Goal: Task Accomplishment & Management: Use online tool/utility

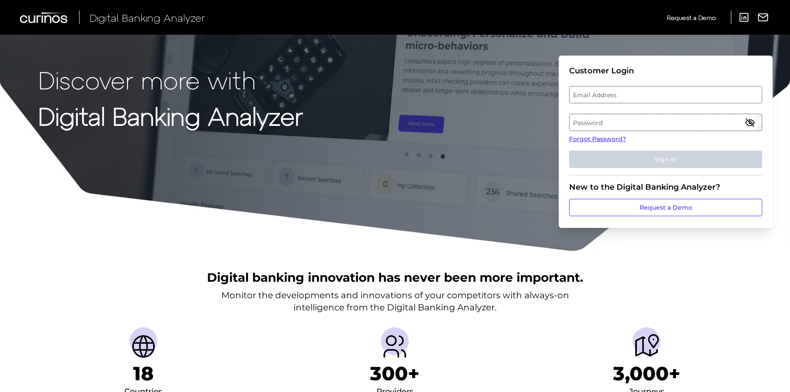
click at [654, 123] on label "Password" at bounding box center [665, 123] width 192 height 16
click at [638, 90] on label "Email Address" at bounding box center [665, 95] width 192 height 16
click at [638, 90] on input "email" at bounding box center [665, 94] width 193 height 17
type input "[PERSON_NAME][EMAIL_ADDRESS][PERSON_NAME][DOMAIN_NAME]"
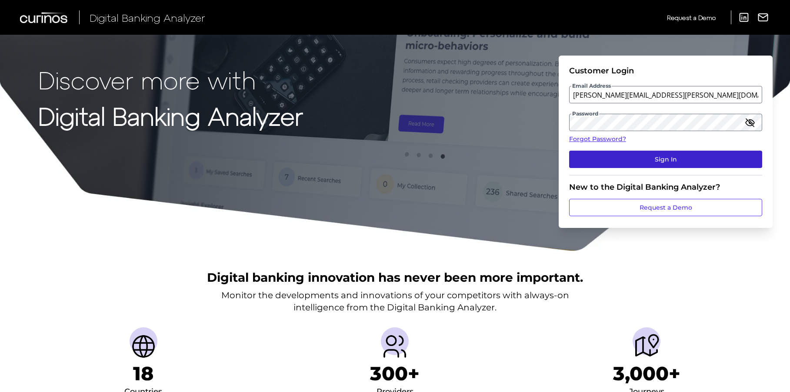
click at [646, 156] on button "Sign In" at bounding box center [665, 159] width 193 height 17
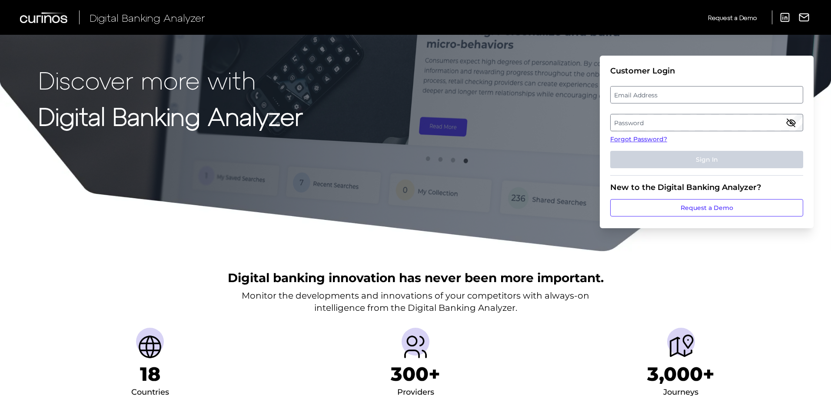
click at [681, 90] on label "Email Address" at bounding box center [707, 95] width 192 height 16
click at [681, 90] on input "email" at bounding box center [706, 94] width 193 height 17
click at [665, 119] on label "Password" at bounding box center [707, 123] width 192 height 16
click at [671, 95] on label "Email Address" at bounding box center [707, 95] width 192 height 16
click at [671, 95] on input "email" at bounding box center [706, 94] width 193 height 17
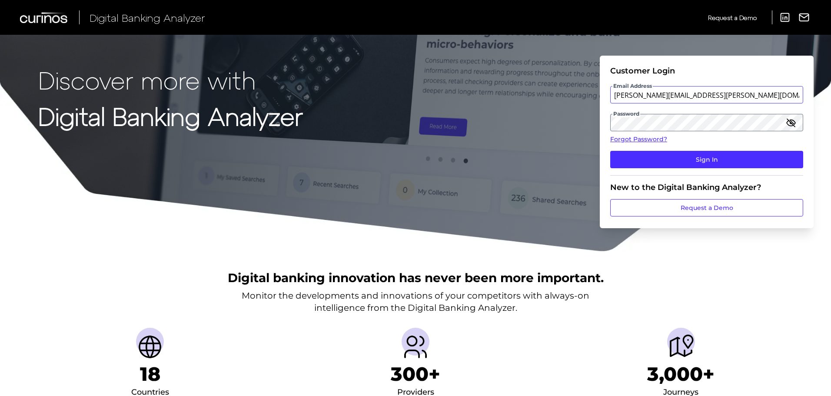
type input "[PERSON_NAME][EMAIL_ADDRESS][PERSON_NAME][DOMAIN_NAME]"
click at [610, 151] on button "Sign In" at bounding box center [706, 159] width 193 height 17
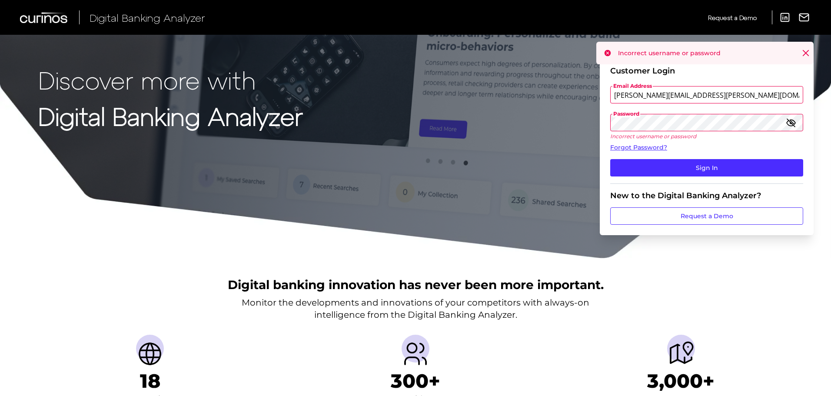
click at [796, 125] on icon "button" at bounding box center [791, 122] width 10 height 10
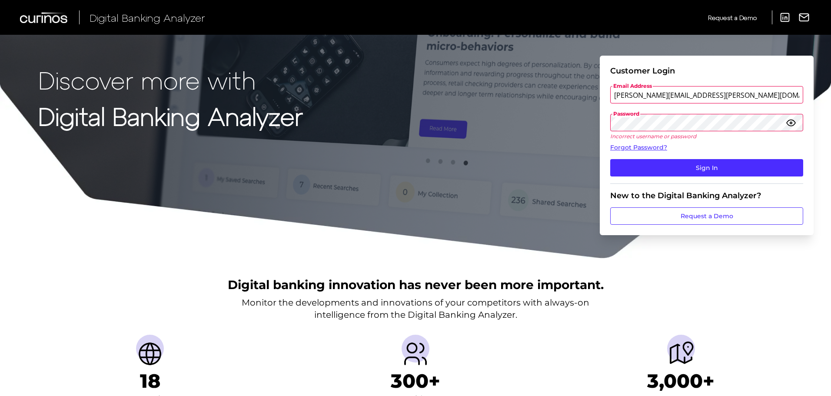
click at [735, 97] on input "[PERSON_NAME][EMAIL_ADDRESS][PERSON_NAME][DOMAIN_NAME]" at bounding box center [706, 94] width 193 height 17
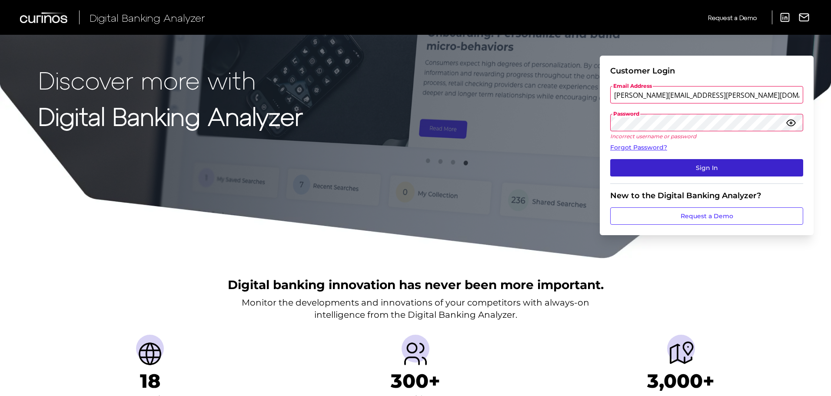
click at [728, 169] on button "Sign In" at bounding box center [706, 167] width 193 height 17
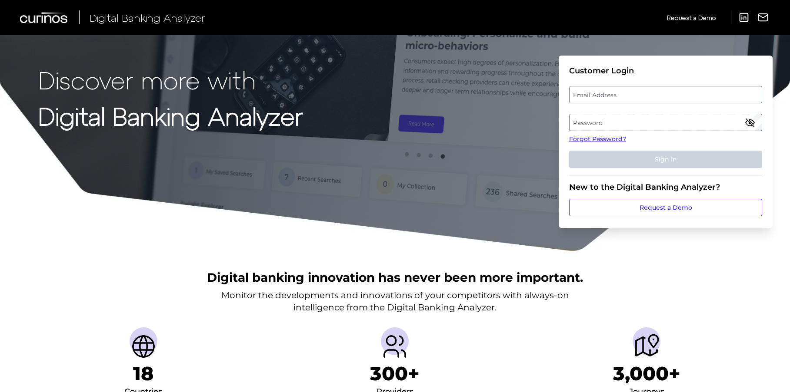
click at [684, 88] on label "Email Address" at bounding box center [665, 95] width 192 height 16
click at [684, 88] on input "email" at bounding box center [665, 94] width 193 height 17
type input "[PERSON_NAME][EMAIL_ADDRESS][PERSON_NAME][DOMAIN_NAME]"
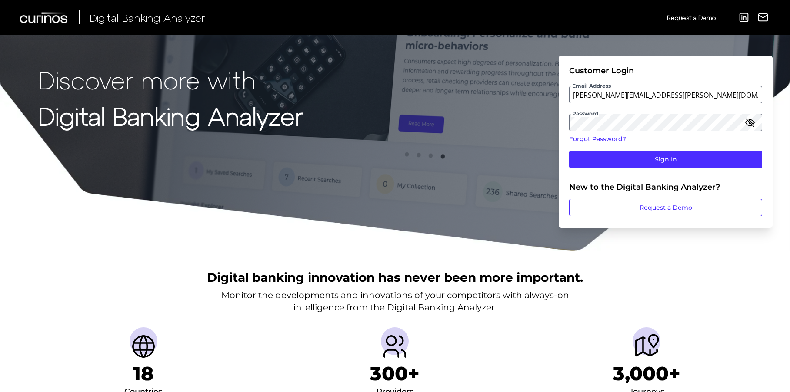
click at [744, 123] on icon "button" at bounding box center [749, 122] width 10 height 10
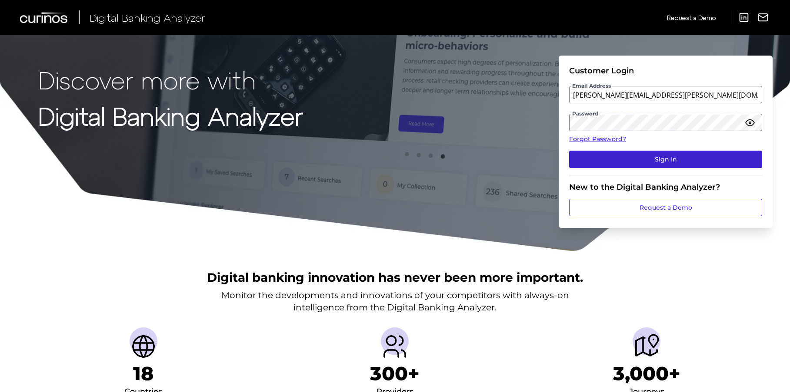
click at [693, 161] on button "Sign In" at bounding box center [665, 159] width 193 height 17
